Goal: Information Seeking & Learning: Find specific fact

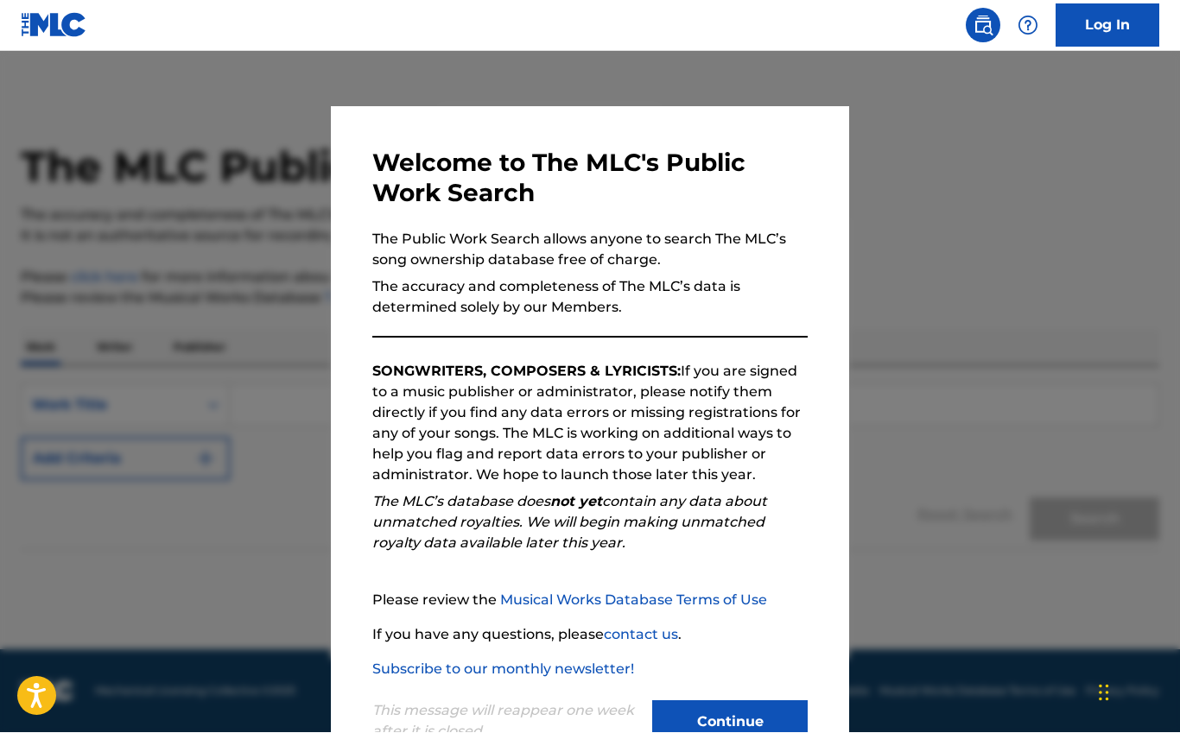
click at [742, 732] on button "Continue" at bounding box center [729, 722] width 155 height 43
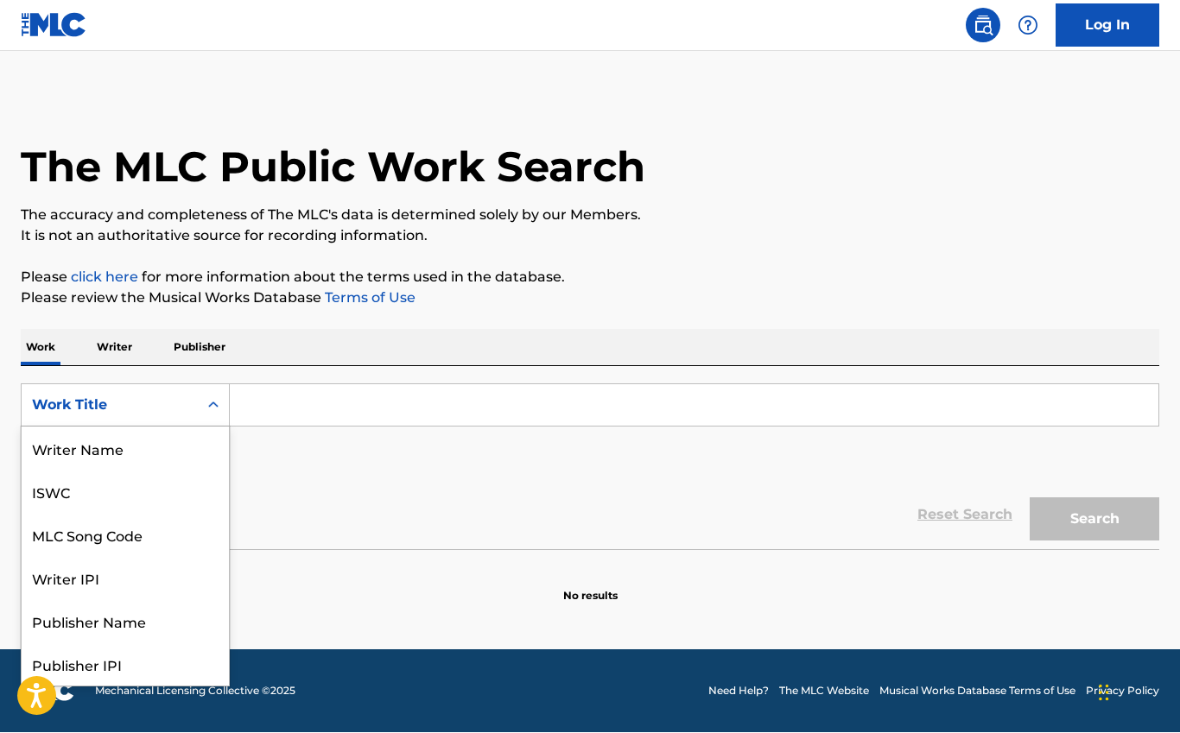
click at [215, 405] on icon "Search Form" at bounding box center [213, 405] width 10 height 6
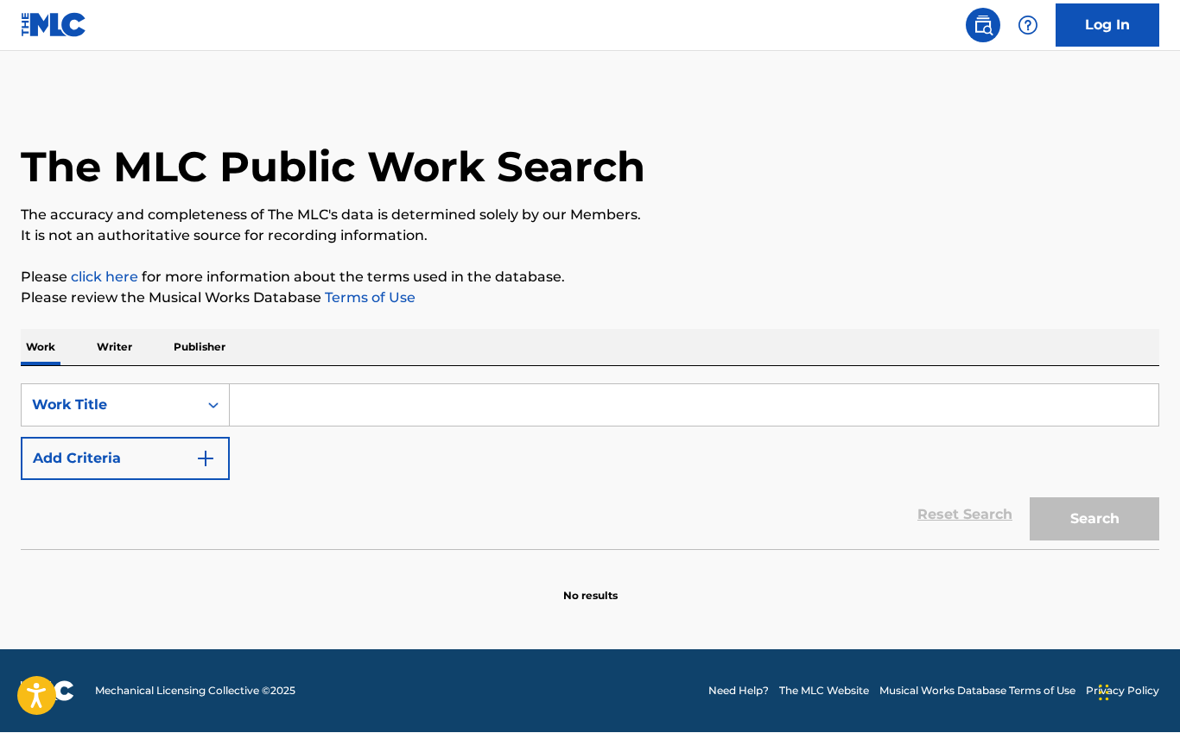
click at [353, 404] on input "Search Form" at bounding box center [694, 405] width 928 height 41
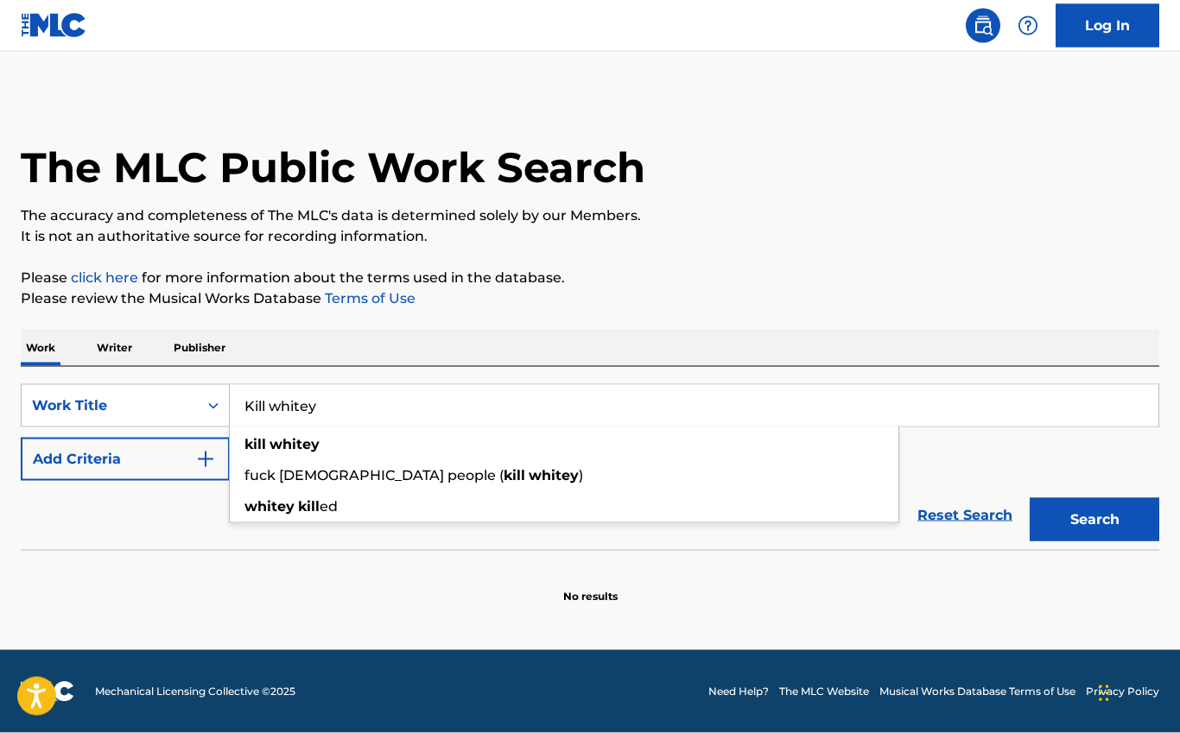
click at [1094, 520] on button "Search" at bounding box center [1094, 519] width 130 height 43
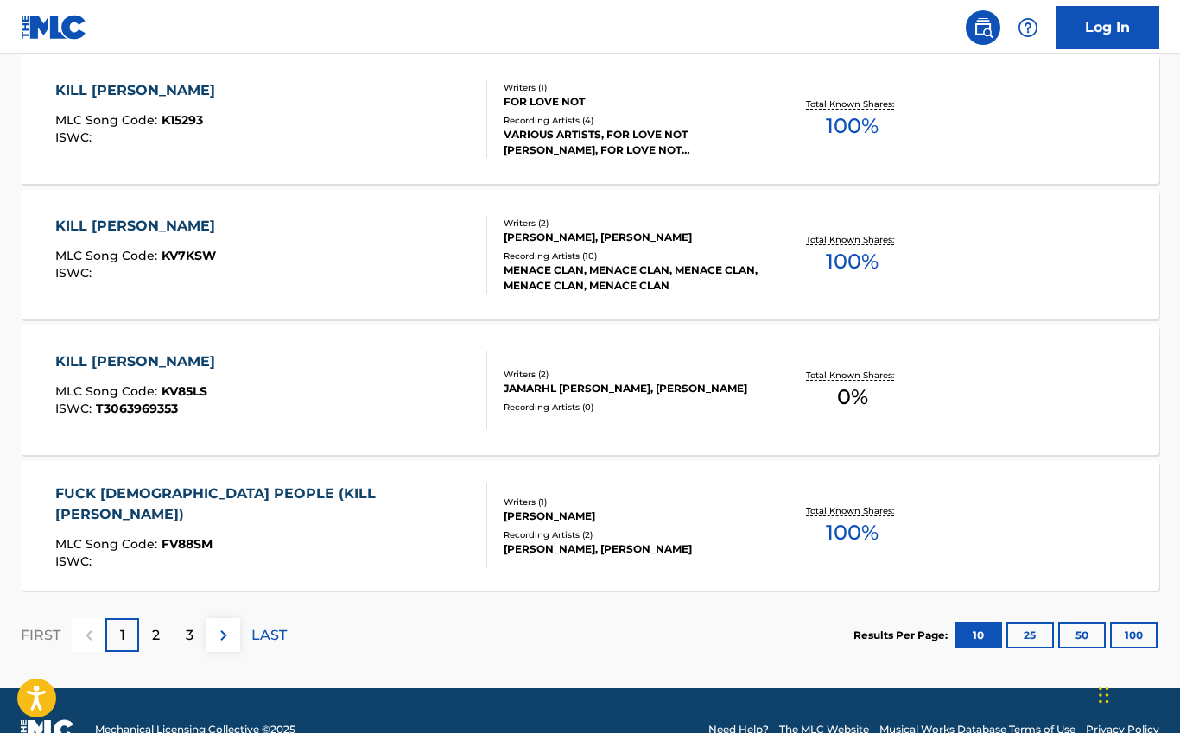
scroll to position [1344, 0]
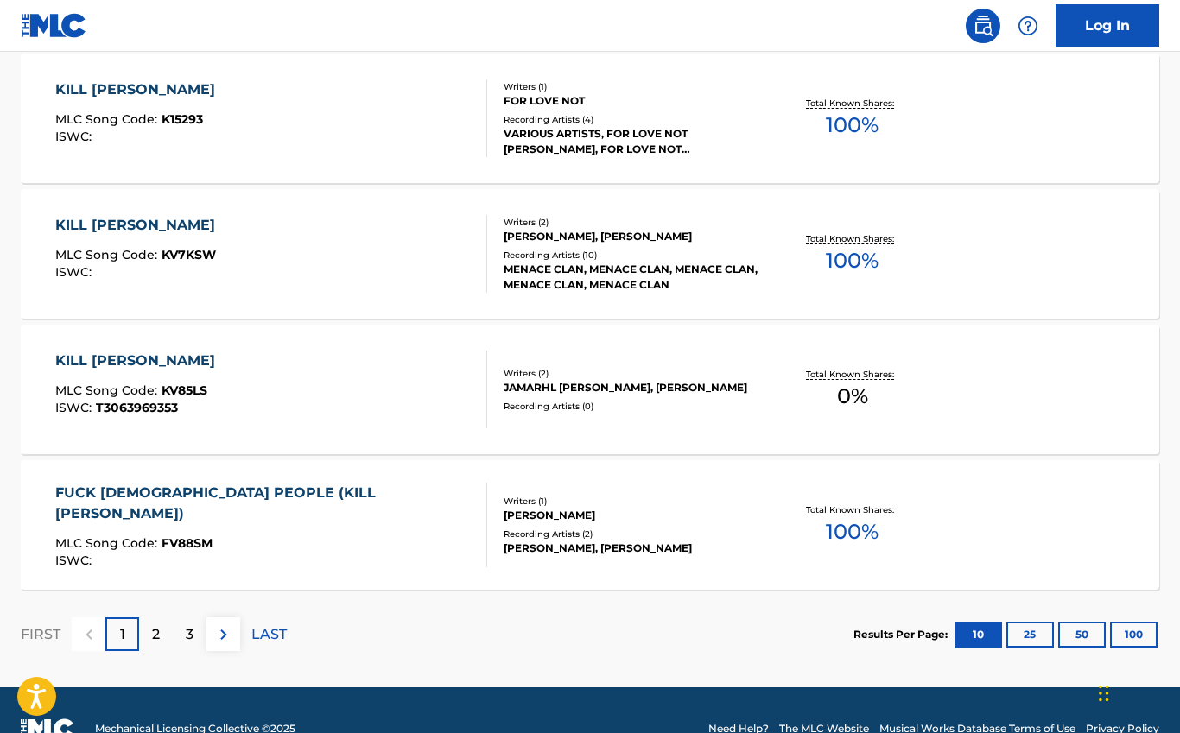
click at [220, 637] on img at bounding box center [223, 634] width 21 height 21
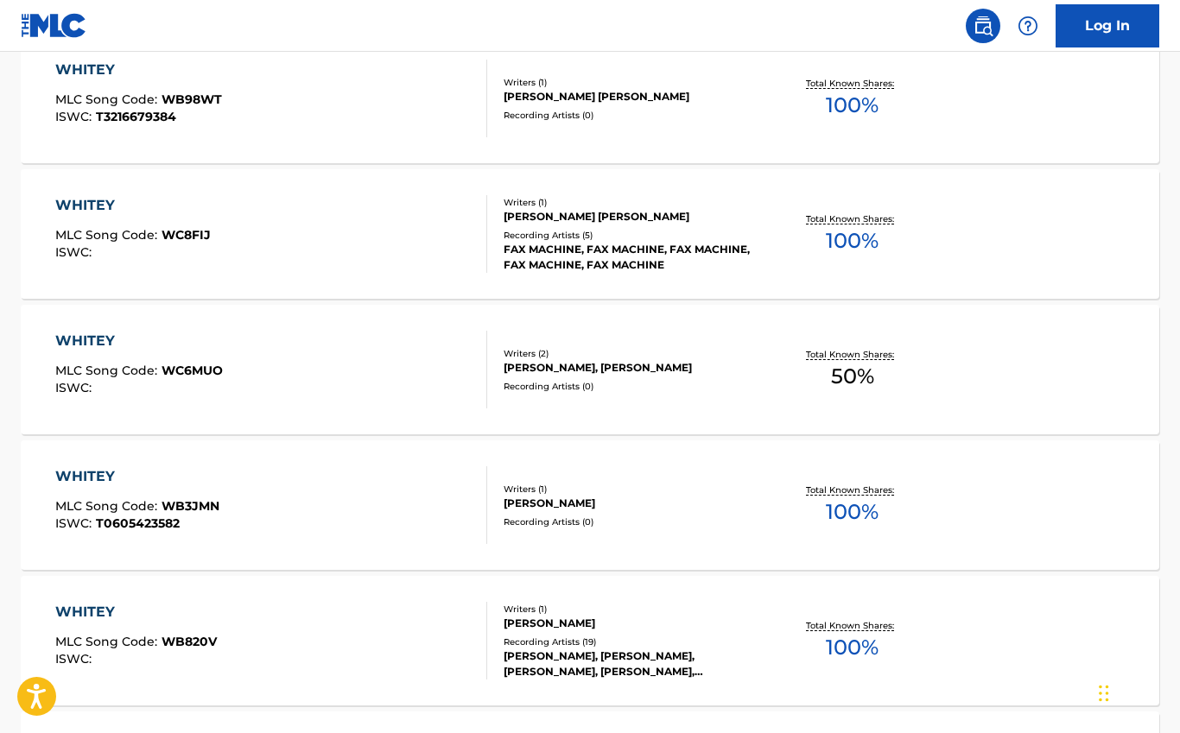
scroll to position [0, 0]
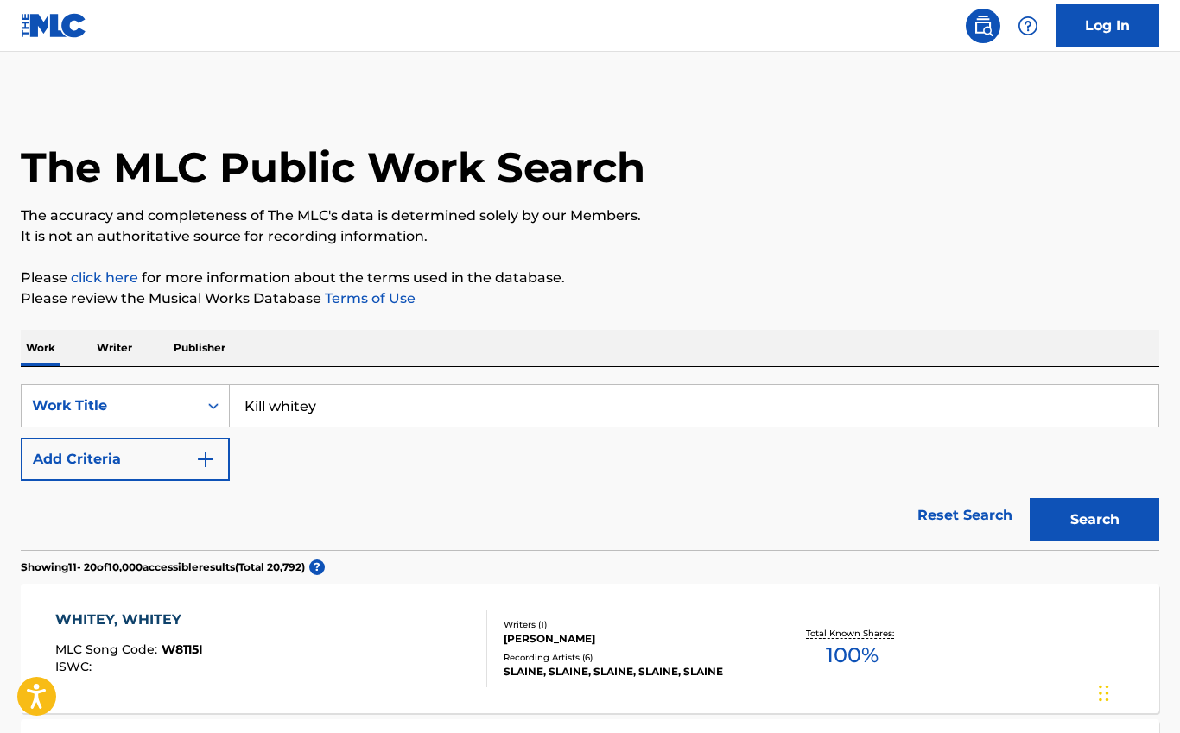
click at [283, 405] on input "Kill whitey" at bounding box center [694, 405] width 928 height 41
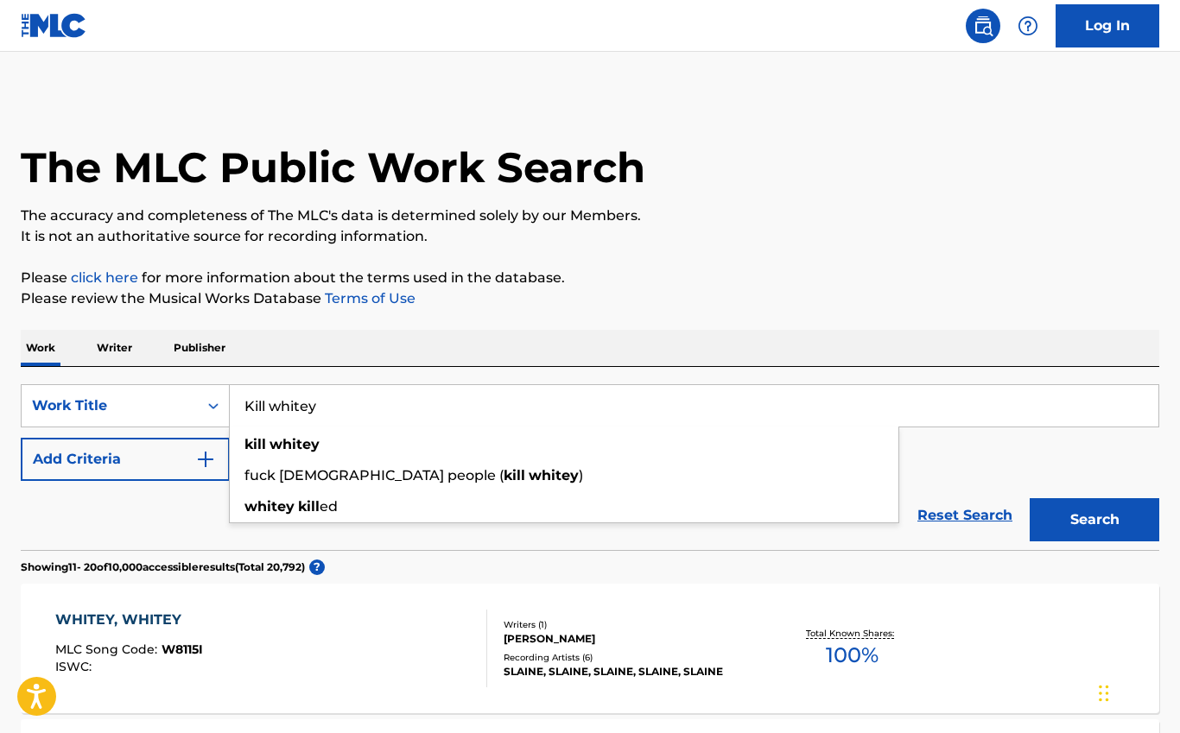
click at [283, 405] on input "Kill whitey" at bounding box center [694, 405] width 928 height 41
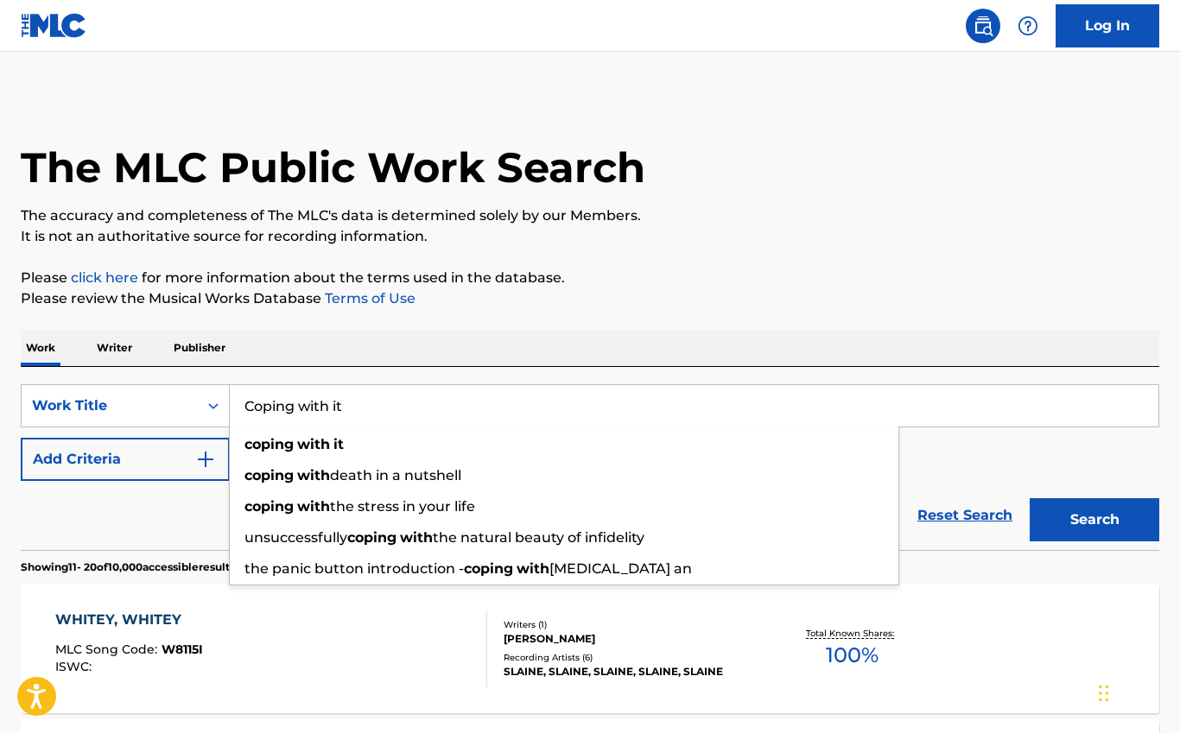
type input "Coping with it"
click at [1094, 520] on button "Search" at bounding box center [1094, 519] width 130 height 43
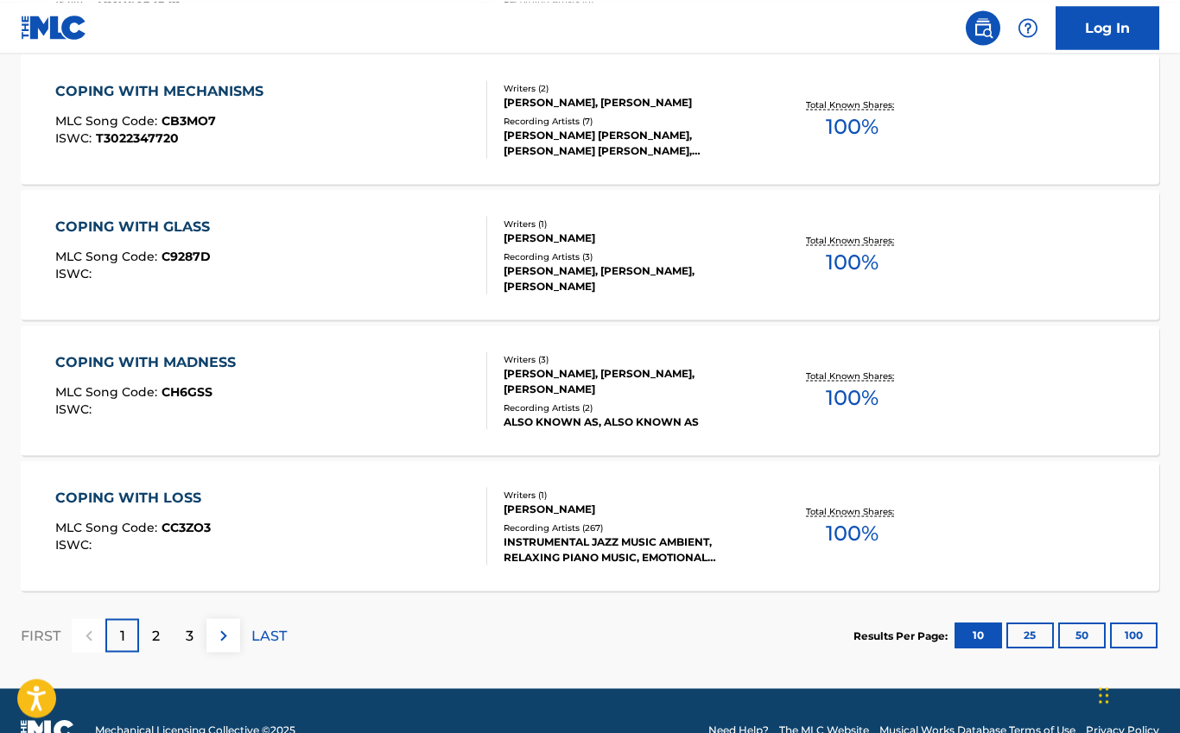
scroll to position [1344, 0]
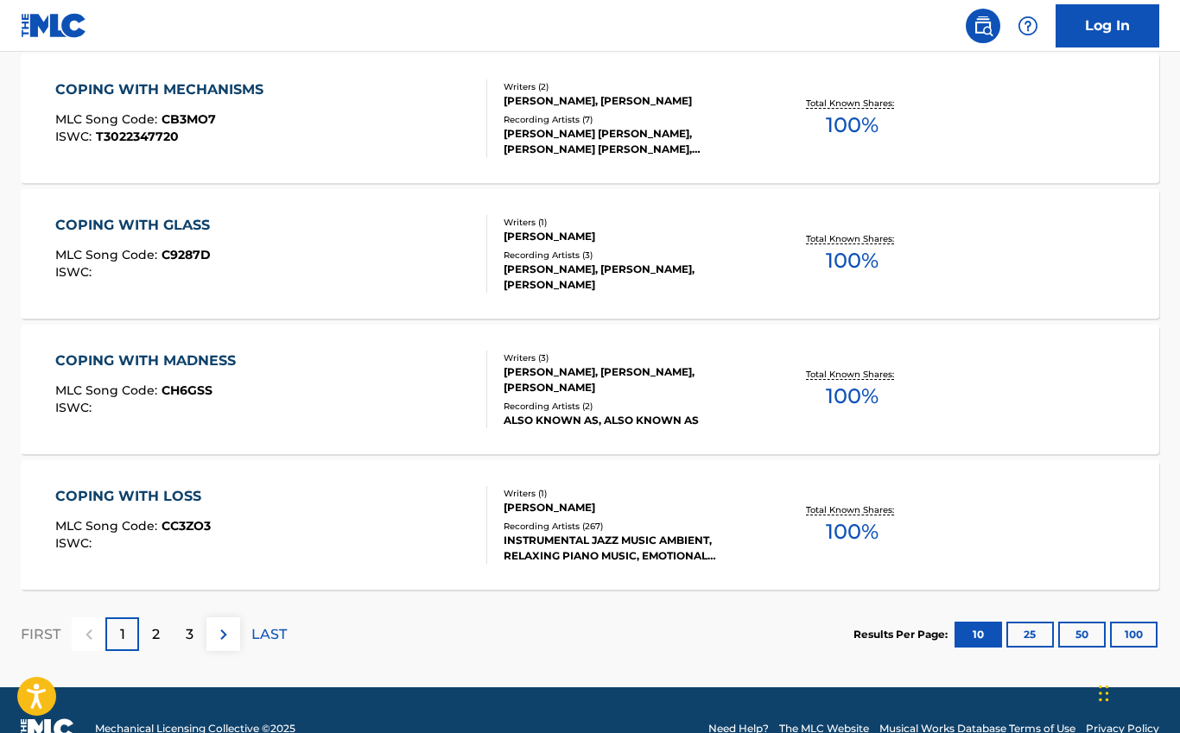
click at [265, 635] on p "LAST" at bounding box center [268, 634] width 35 height 21
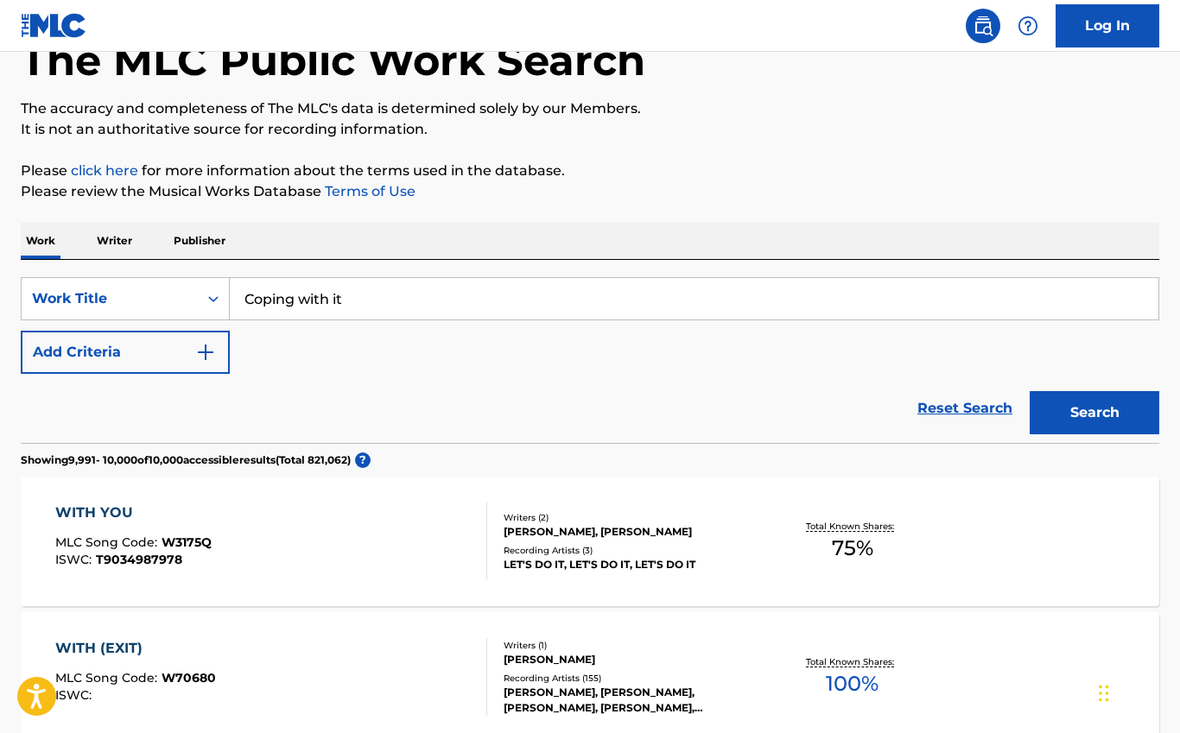
scroll to position [0, 0]
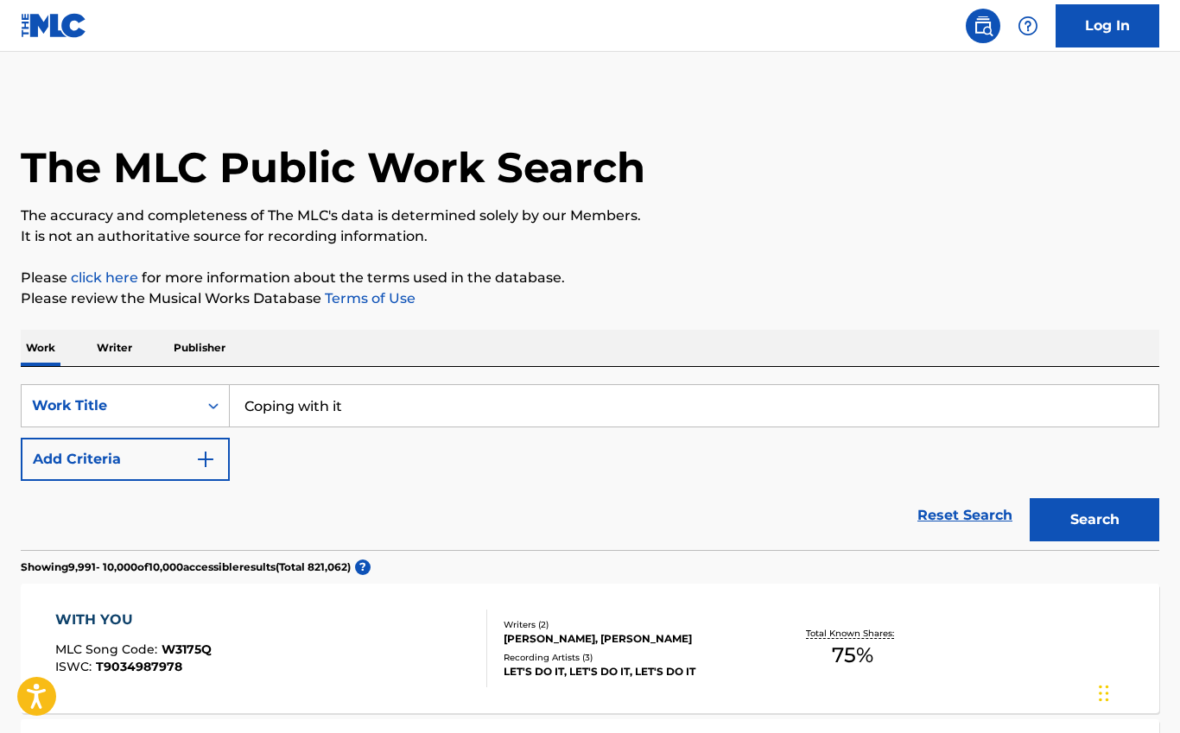
click at [125, 358] on p "Writer" at bounding box center [115, 348] width 46 height 36
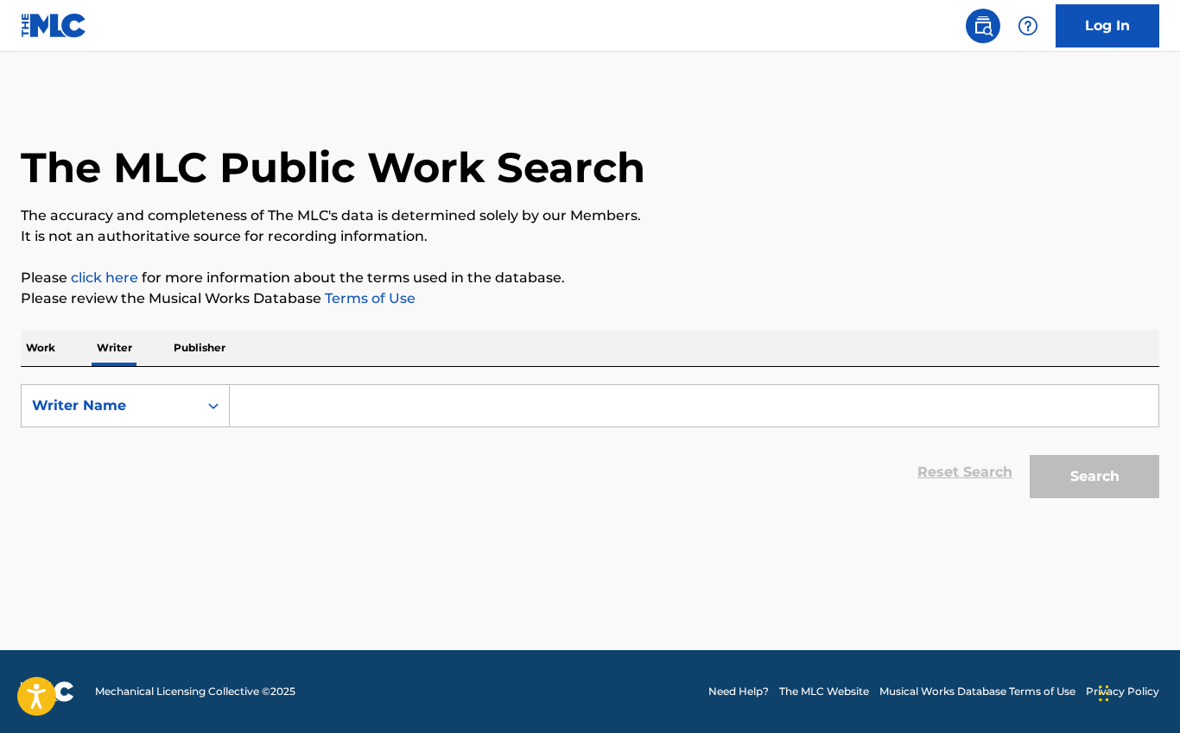
click at [315, 405] on input "Search Form" at bounding box center [694, 405] width 928 height 41
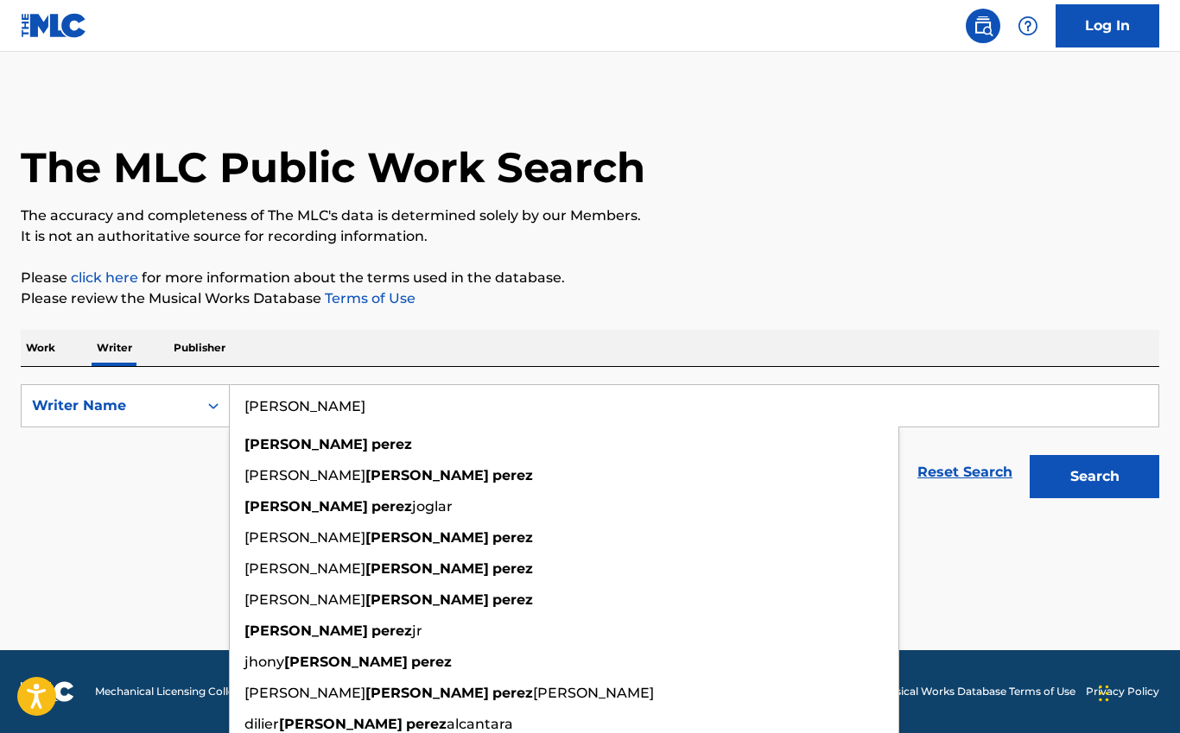
type input "Rene Perez"
click at [1094, 477] on button "Search" at bounding box center [1094, 476] width 130 height 43
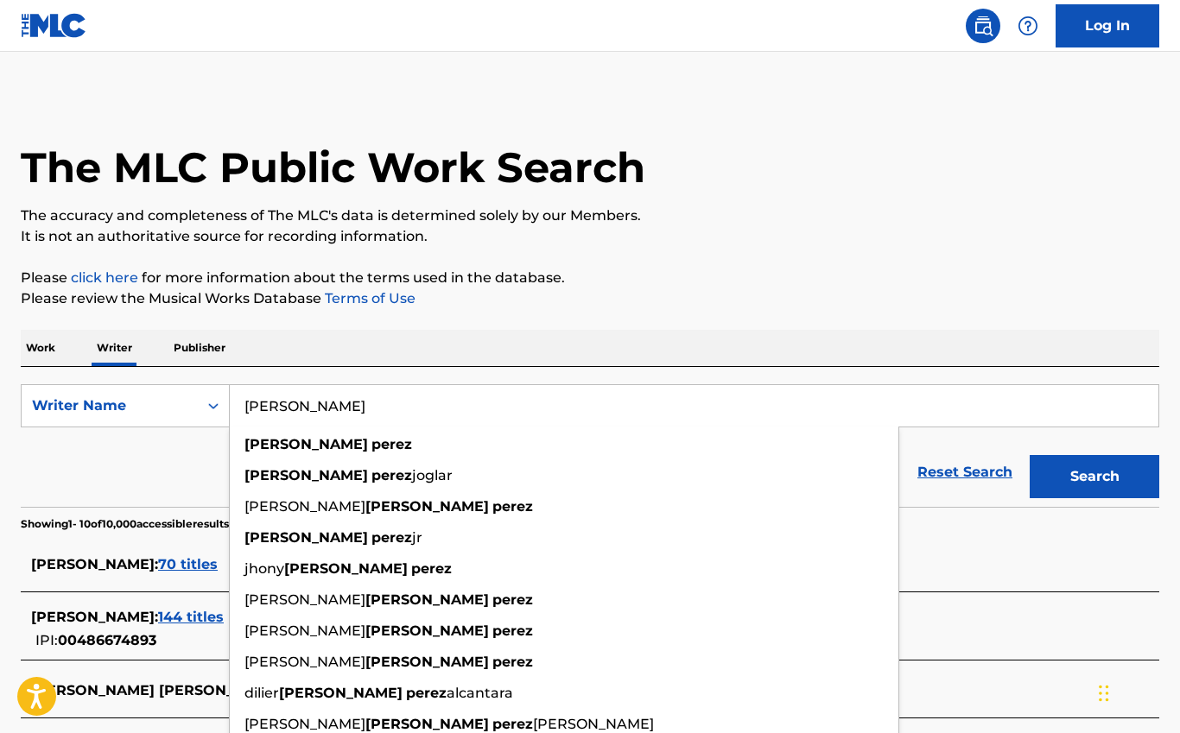
click at [180, 488] on div "Reset Search Search" at bounding box center [590, 472] width 1138 height 69
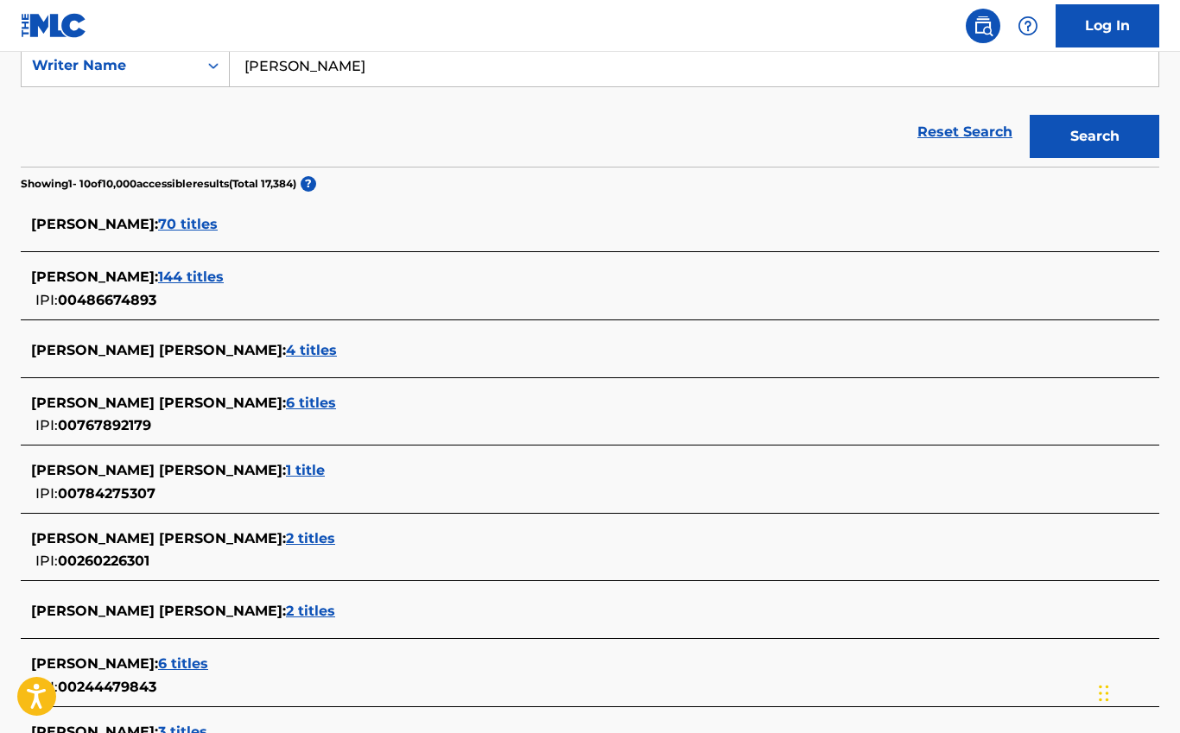
scroll to position [142, 0]
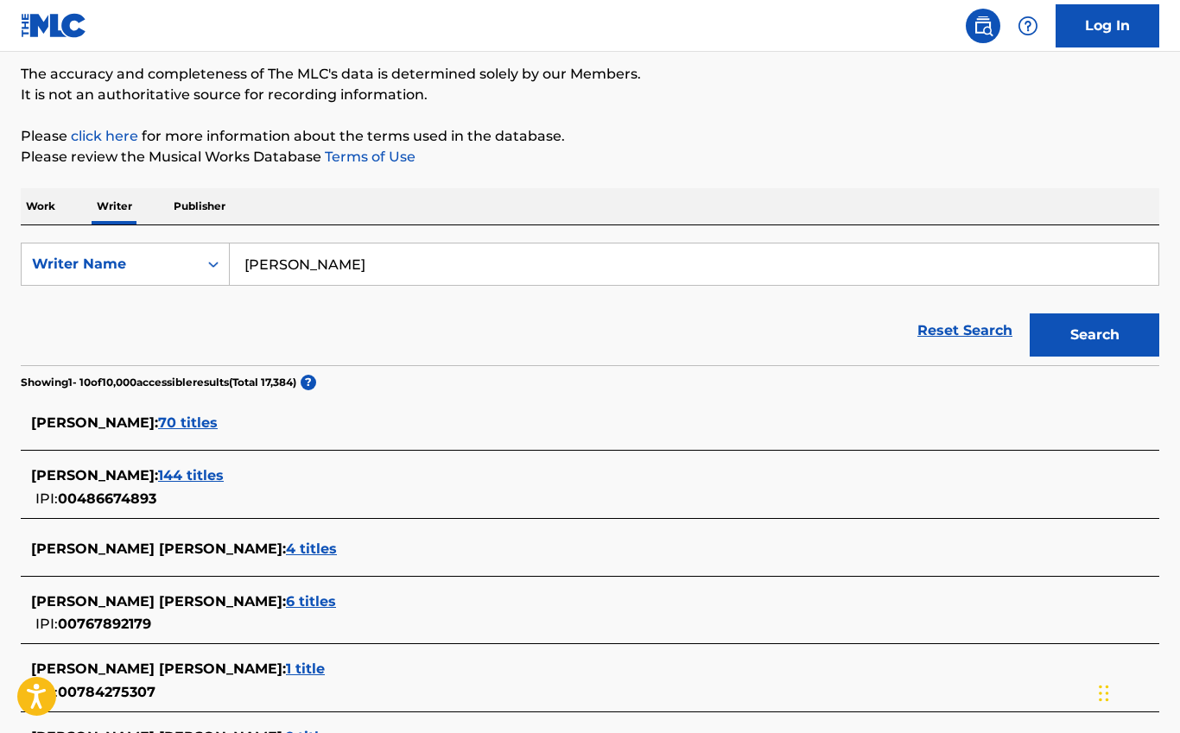
click at [163, 424] on span "70 titles" at bounding box center [188, 423] width 60 height 16
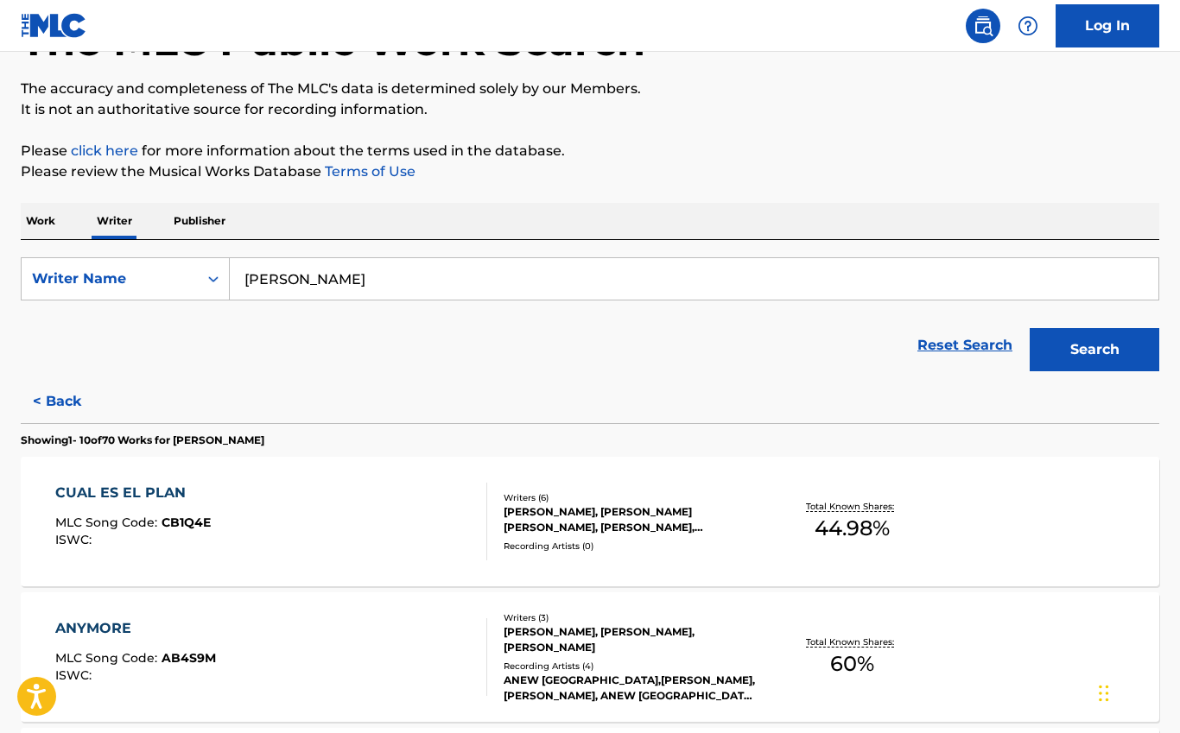
scroll to position [0, 0]
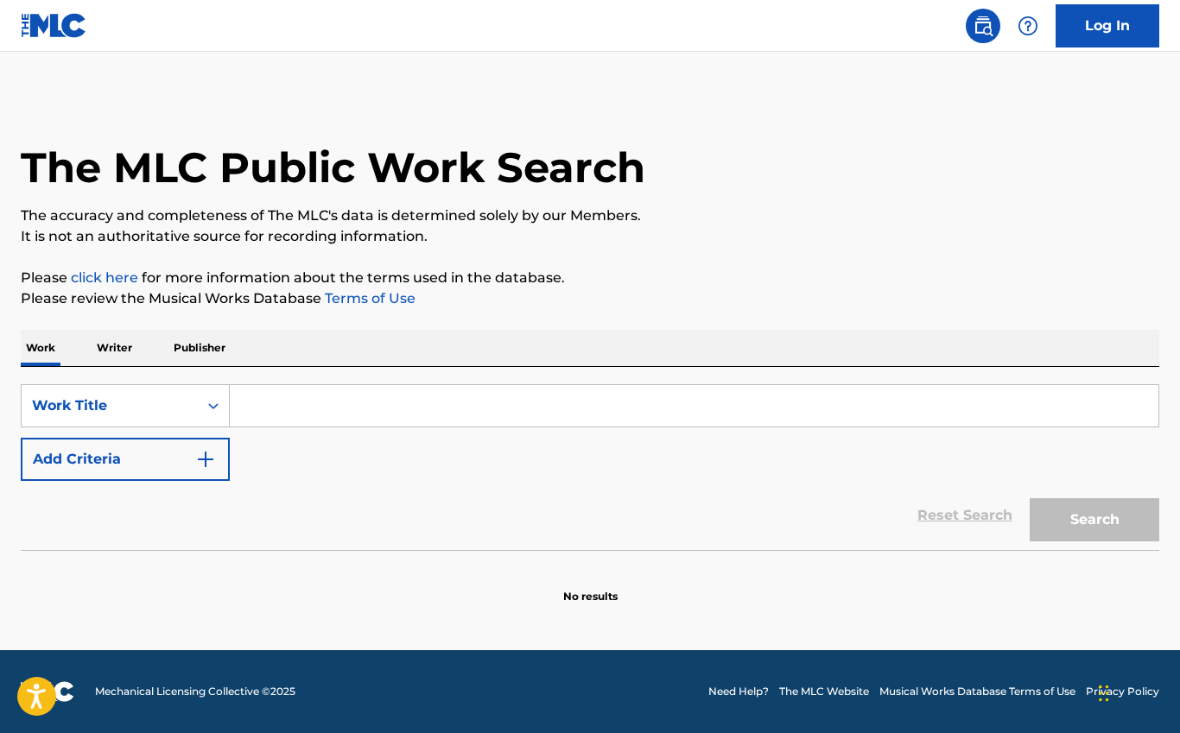
click at [205, 349] on p "Publisher" at bounding box center [199, 348] width 62 height 36
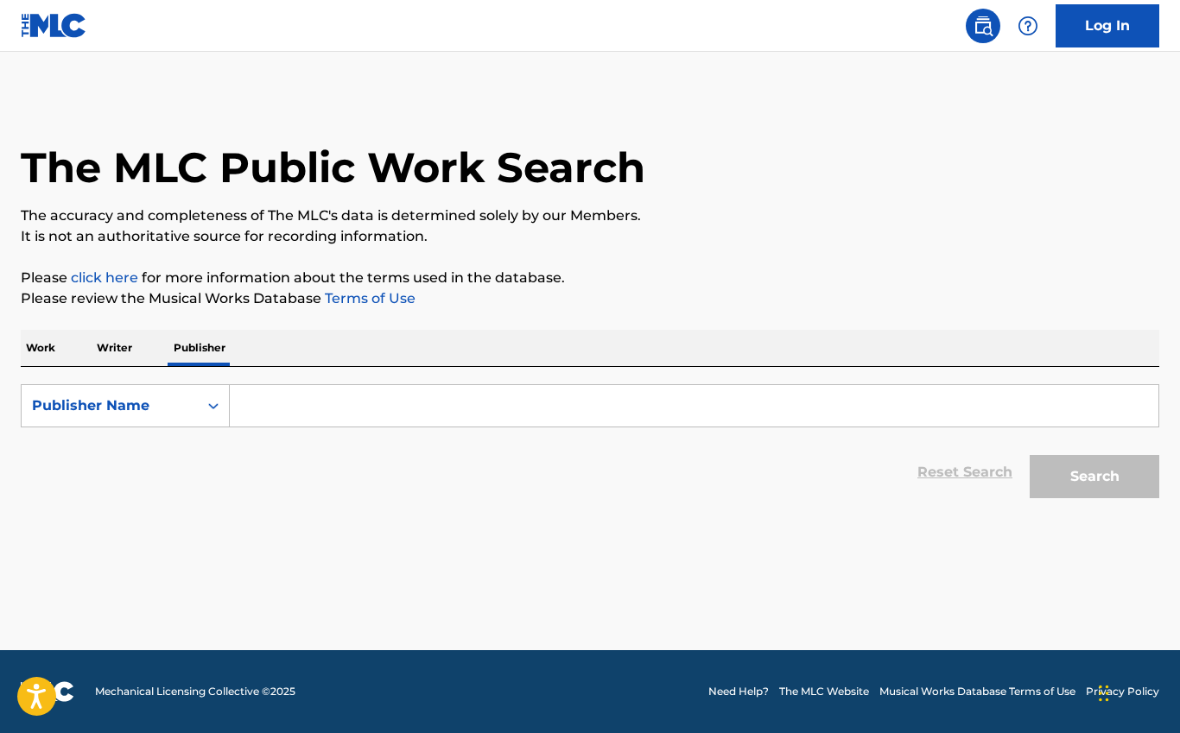
click at [123, 345] on p "Writer" at bounding box center [115, 348] width 46 height 36
click at [213, 408] on icon "Search Form" at bounding box center [213, 405] width 17 height 17
click at [352, 415] on input "Search Form" at bounding box center [694, 405] width 928 height 41
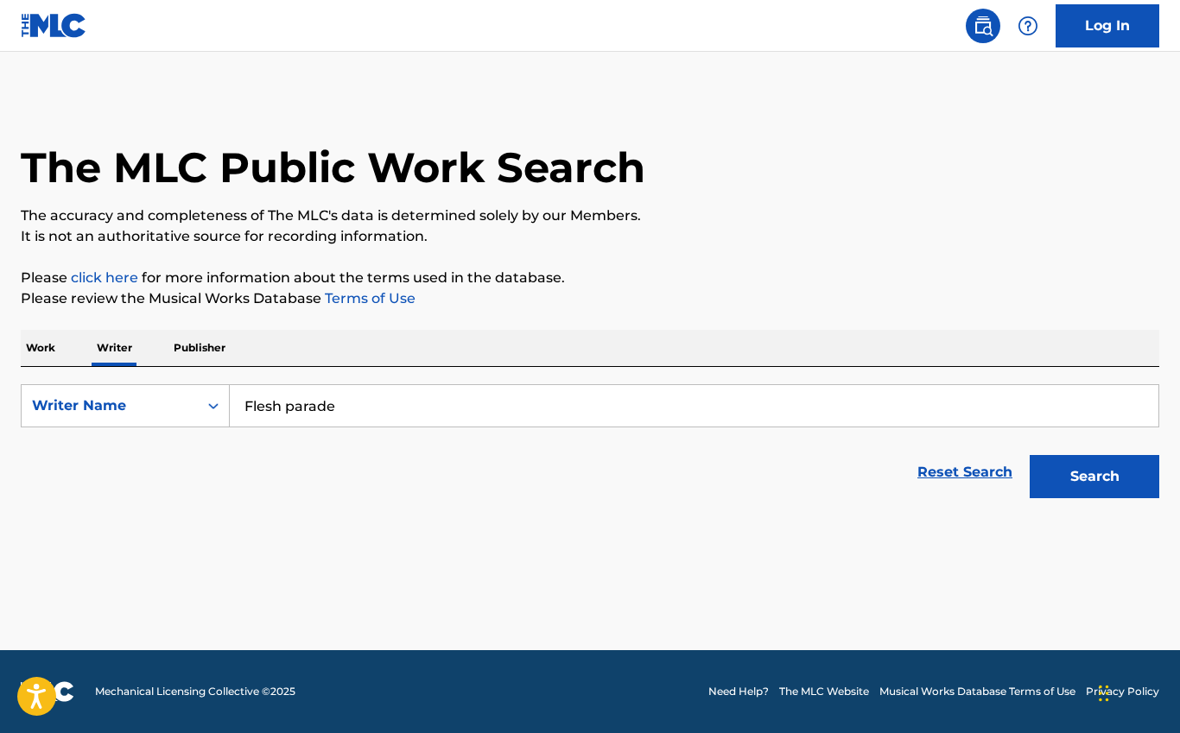
type input "Flesh parade"
click at [1094, 477] on button "Search" at bounding box center [1094, 476] width 130 height 43
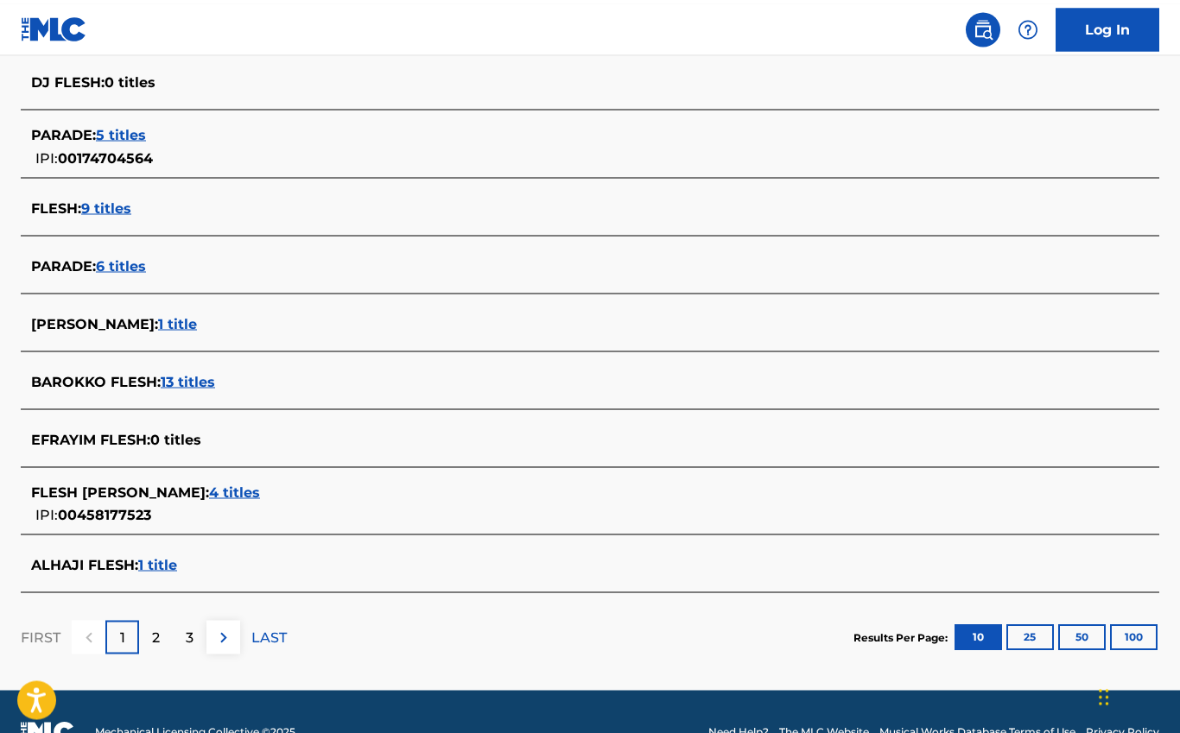
scroll to position [543, 0]
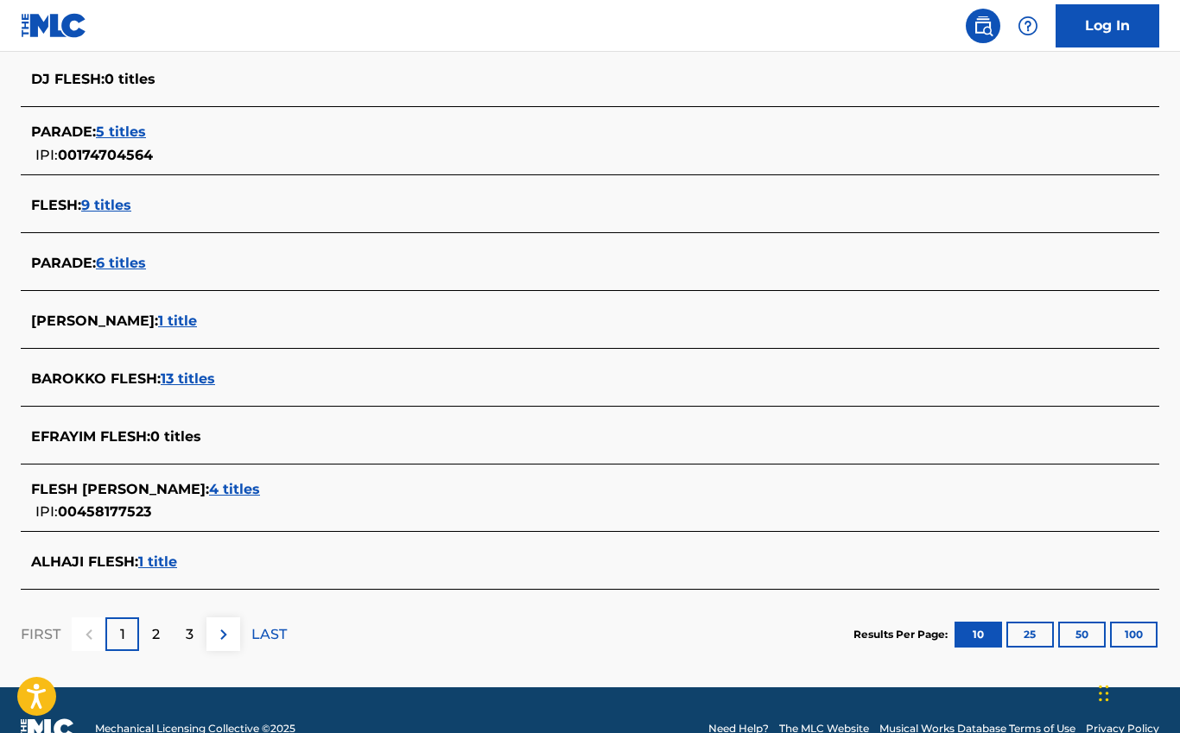
click at [154, 633] on p "2" at bounding box center [156, 634] width 8 height 21
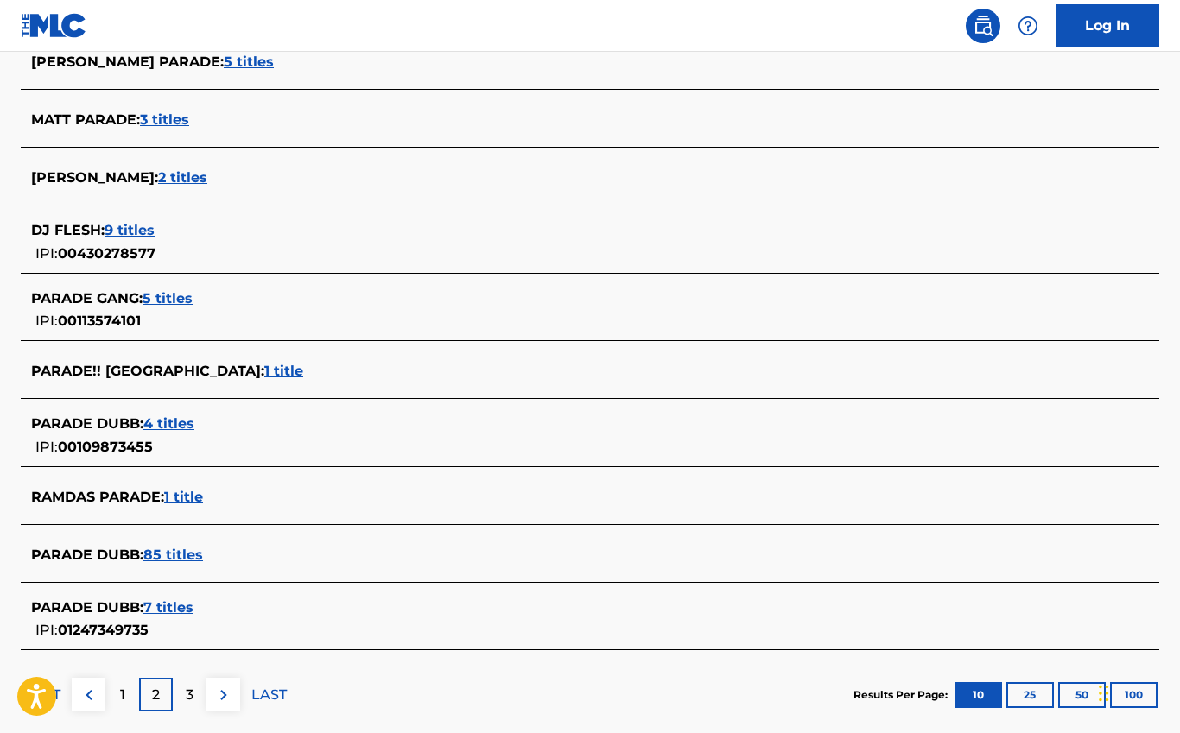
scroll to position [502, 0]
click at [198, 695] on div "3" at bounding box center [190, 696] width 34 height 34
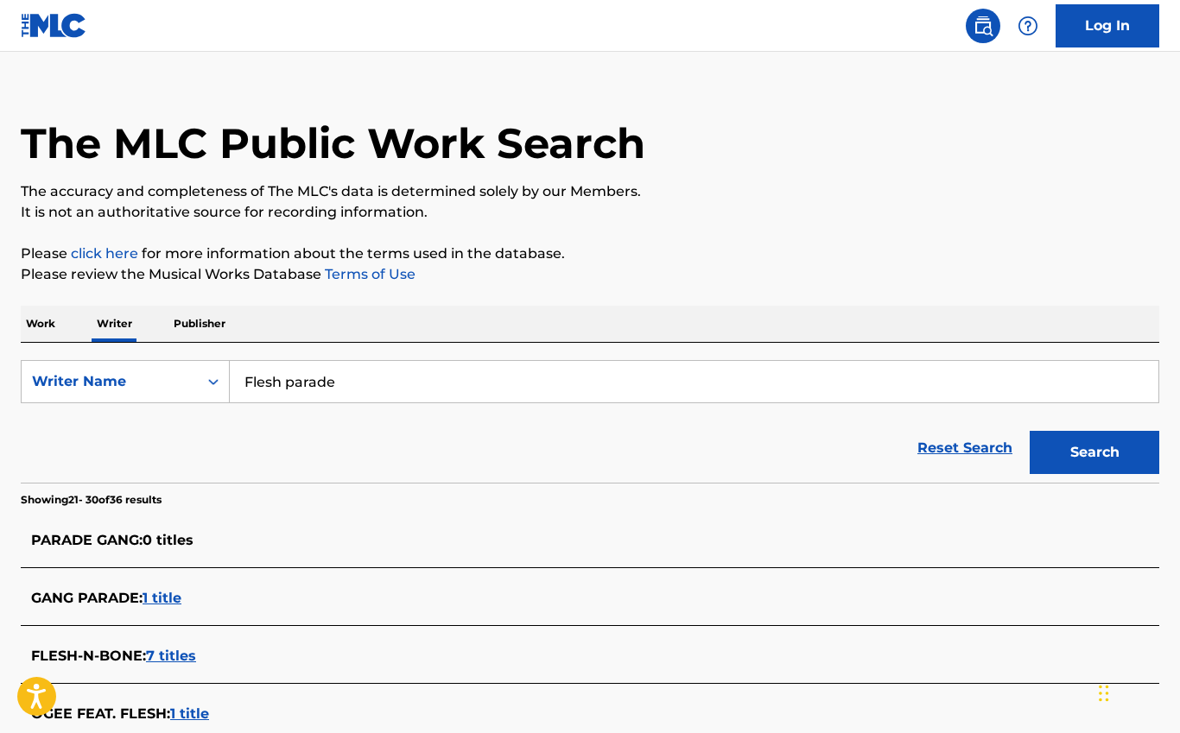
scroll to position [0, 0]
